Goal: Information Seeking & Learning: Learn about a topic

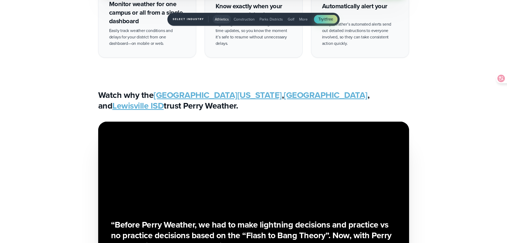
scroll to position [1172, 0]
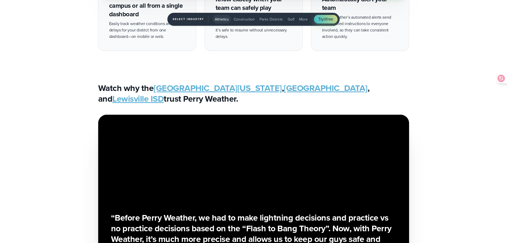
drag, startPoint x: 507, startPoint y: 148, endPoint x: 511, endPoint y: 170, distance: 21.7
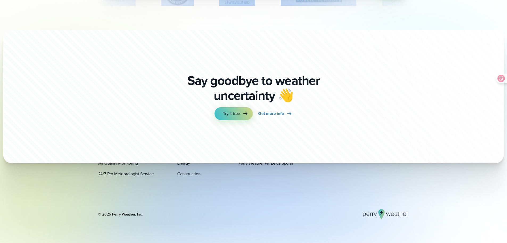
scroll to position [1862, 0]
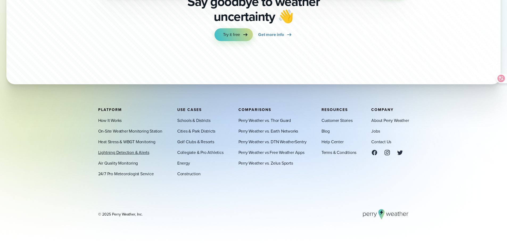
click at [138, 153] on link "Lightning Detection & Alerts" at bounding box center [123, 152] width 51 height 6
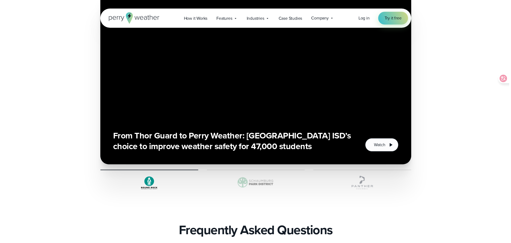
scroll to position [932, 0]
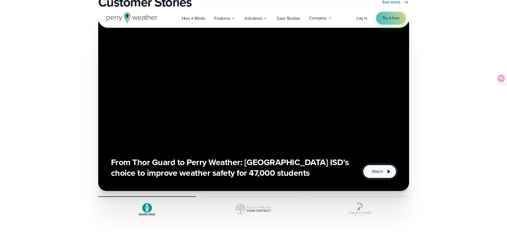
click at [383, 172] on span "Watch" at bounding box center [377, 171] width 11 height 6
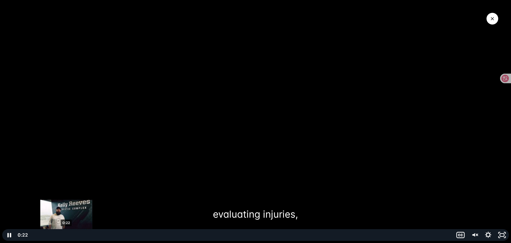
click at [66, 234] on div "0:22" at bounding box center [241, 235] width 418 height 12
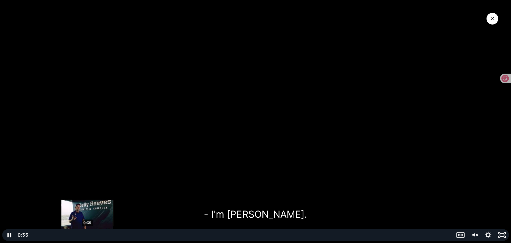
click at [87, 236] on div "0:35" at bounding box center [241, 235] width 418 height 12
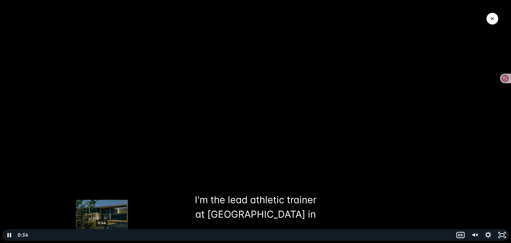
click at [102, 236] on div "0:44" at bounding box center [241, 235] width 418 height 12
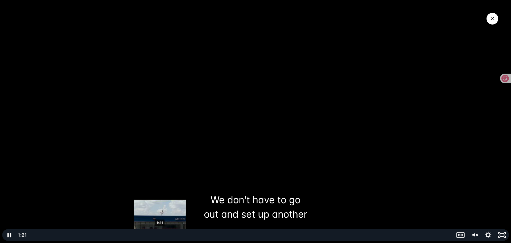
click at [160, 233] on div "1:21" at bounding box center [241, 235] width 418 height 12
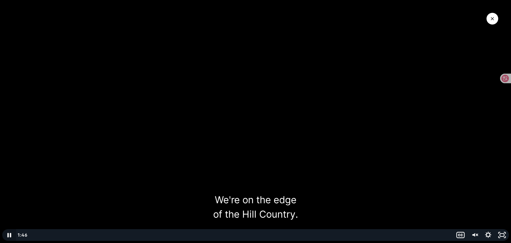
click at [10, 232] on icon "Pause" at bounding box center [9, 235] width 14 height 12
